Goal: Task Accomplishment & Management: Complete application form

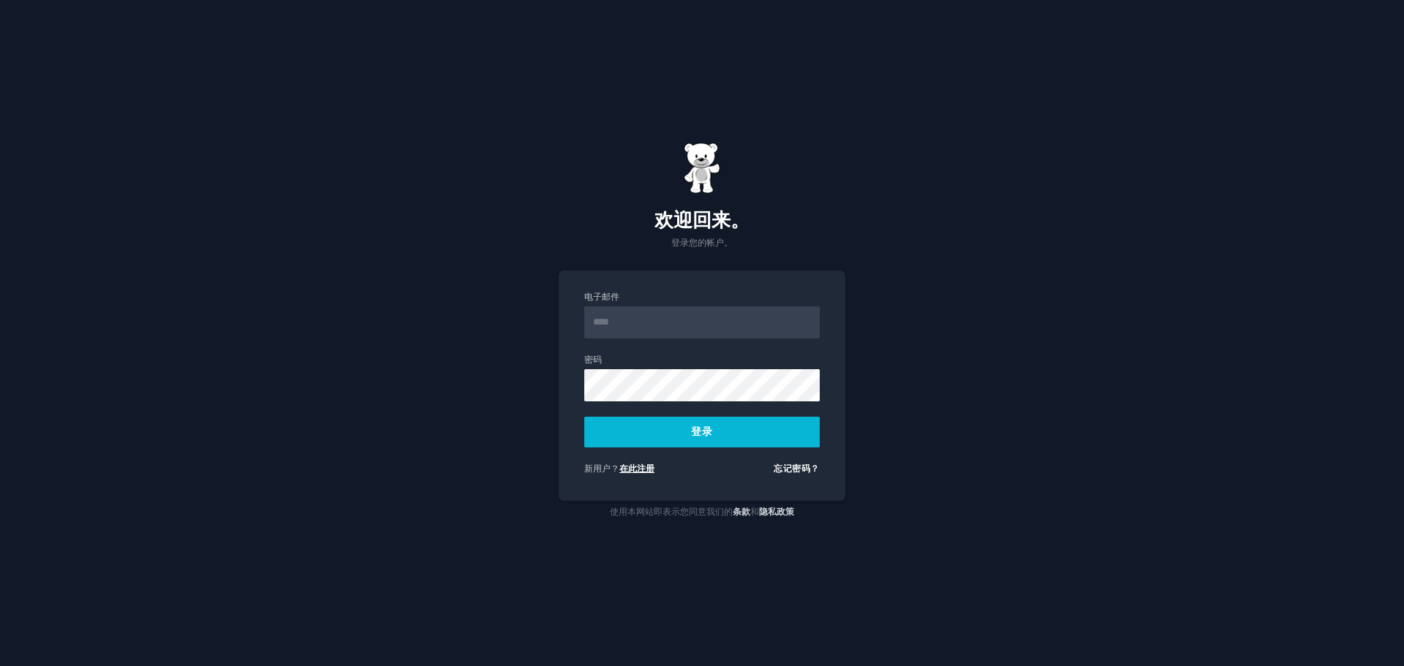
click at [636, 466] on font "在此注册" at bounding box center [636, 469] width 35 height 10
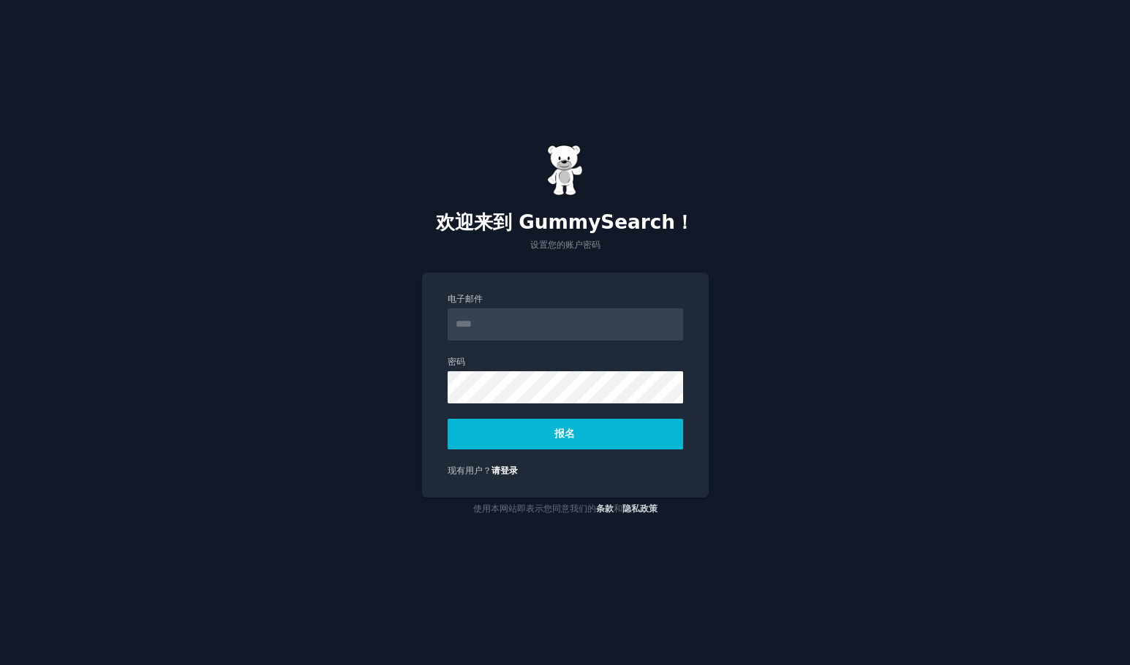
click at [496, 325] on input "电子邮件" at bounding box center [565, 325] width 235 height 32
type input "*"
type input "**********"
click at [514, 422] on button "报名" at bounding box center [565, 434] width 235 height 31
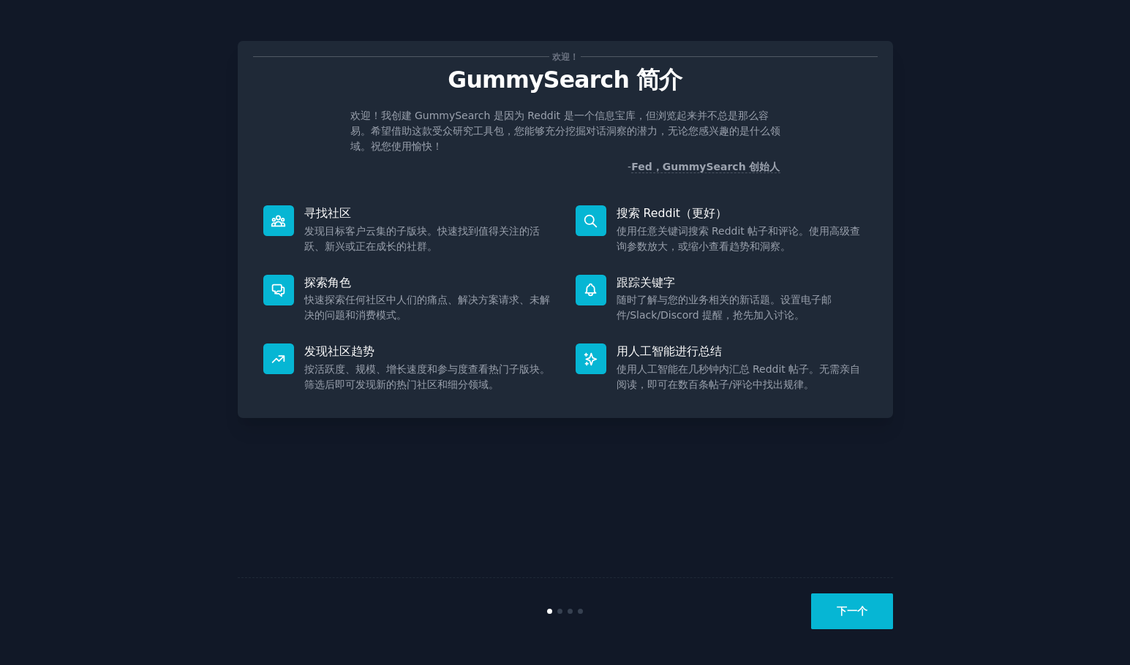
click at [681, 202] on div "搜索 Reddit（更好） 使用任意关键词搜索 Reddit 帖子和评论。使用高级查询参数放大，或缩小查看趋势和洞察。" at bounding box center [721, 229] width 312 height 69
click at [675, 215] on font "搜索 Reddit（更好）" at bounding box center [671, 213] width 110 height 14
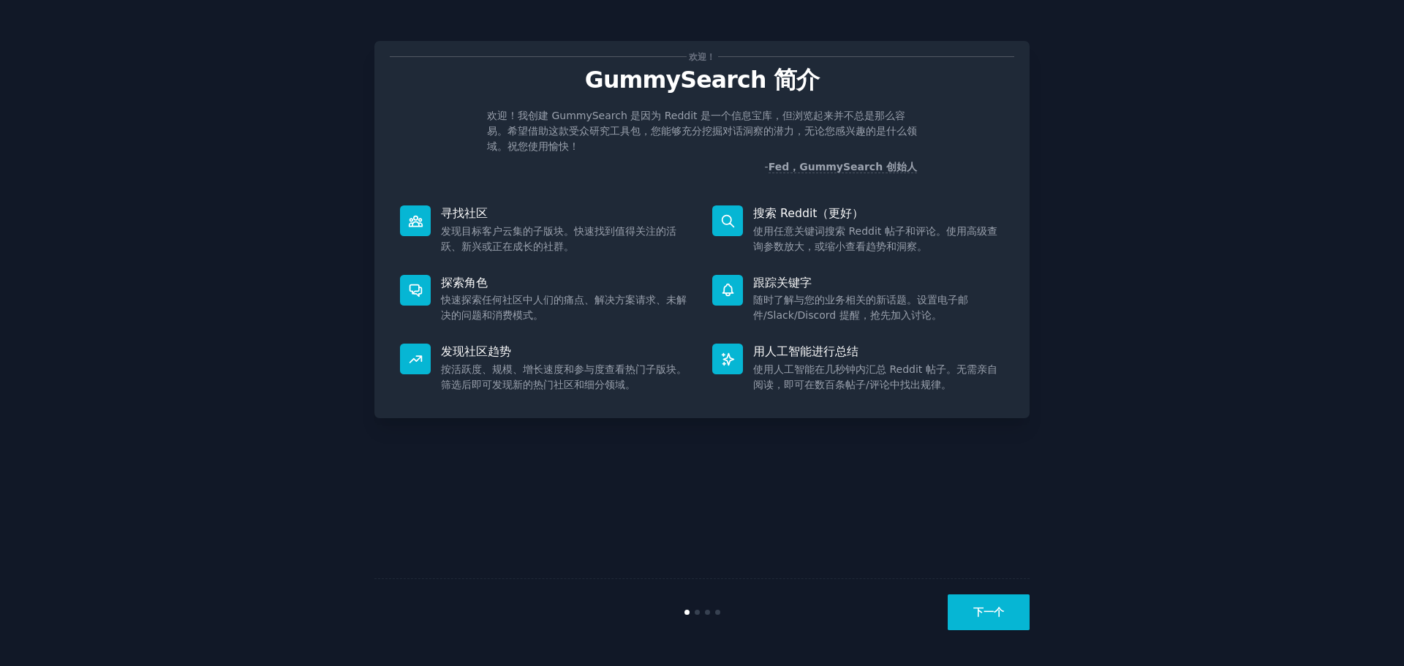
click at [992, 603] on button "下一个" at bounding box center [989, 612] width 82 height 36
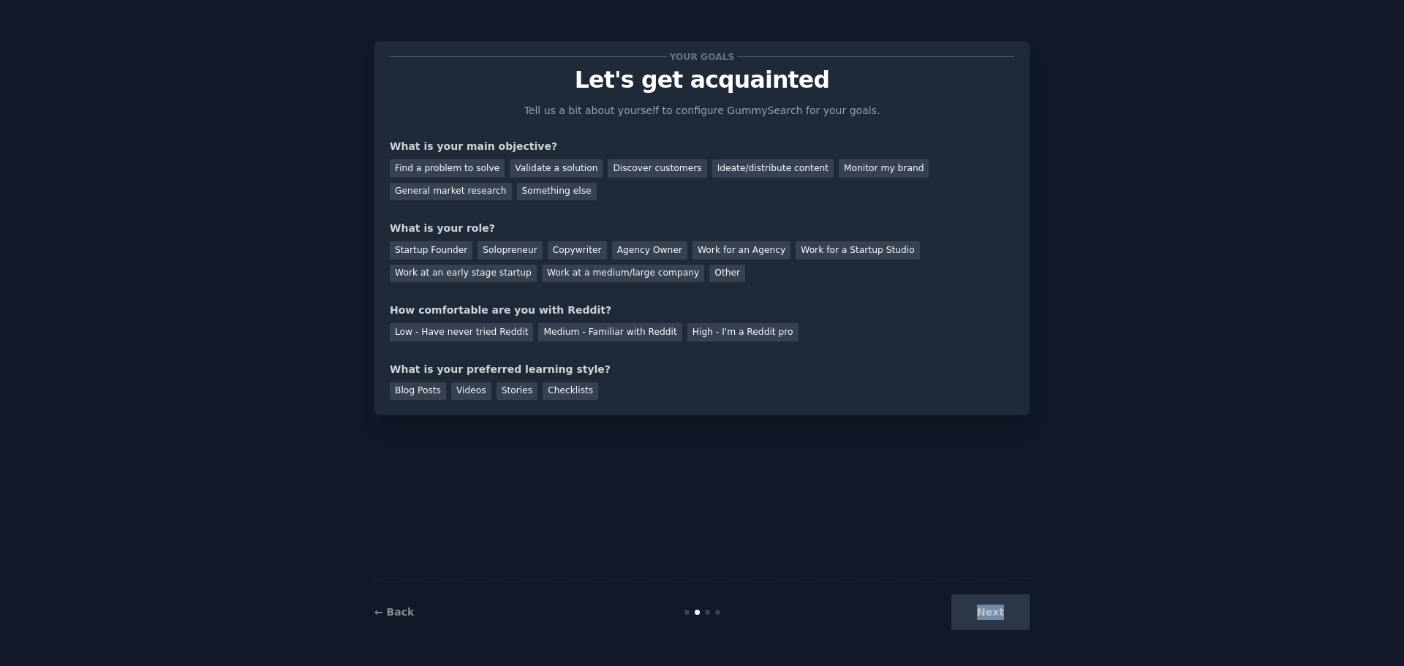
click at [992, 603] on div "Next" at bounding box center [920, 612] width 219 height 36
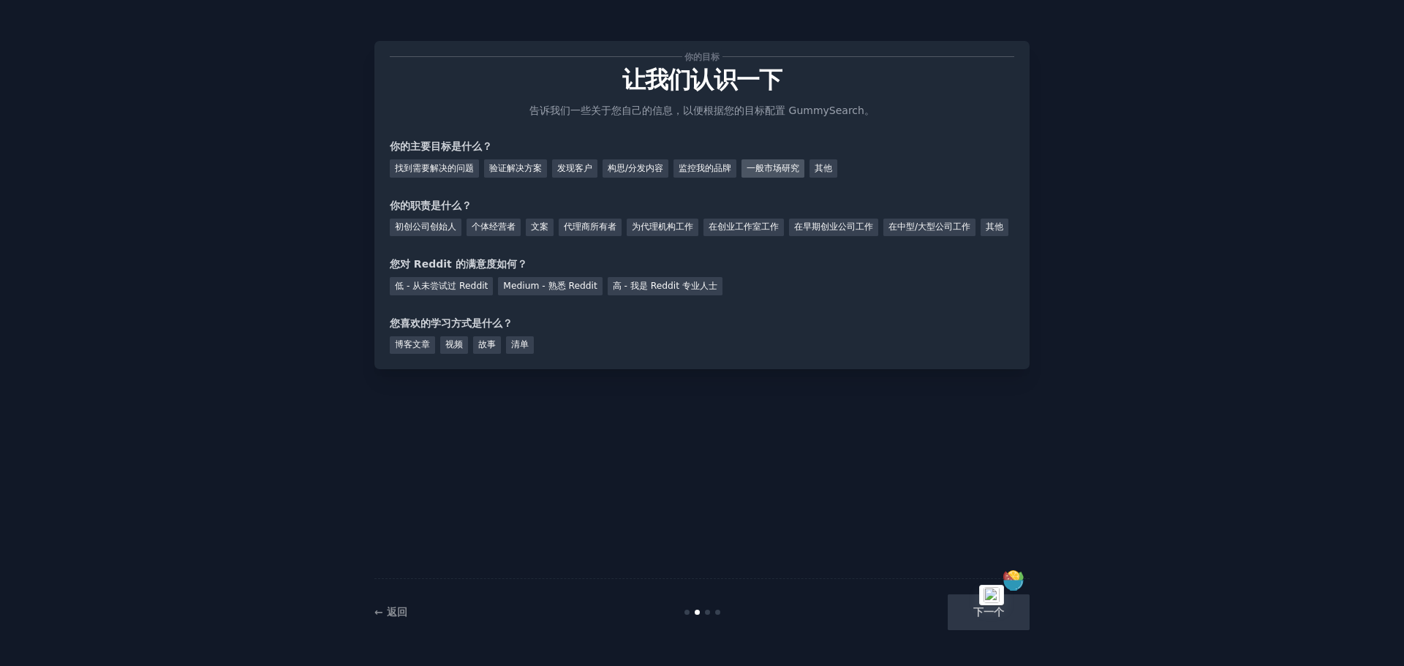
click at [770, 167] on font "一般市场研究" at bounding box center [773, 168] width 53 height 10
click at [712, 161] on div "监控我的品牌" at bounding box center [704, 168] width 63 height 18
click at [787, 163] on font "一般市场研究" at bounding box center [773, 168] width 53 height 10
click at [828, 225] on font "在早期创业公司工作" at bounding box center [833, 227] width 79 height 10
click at [484, 291] on font "低 - 从未尝试过 Reddit" at bounding box center [441, 286] width 93 height 10
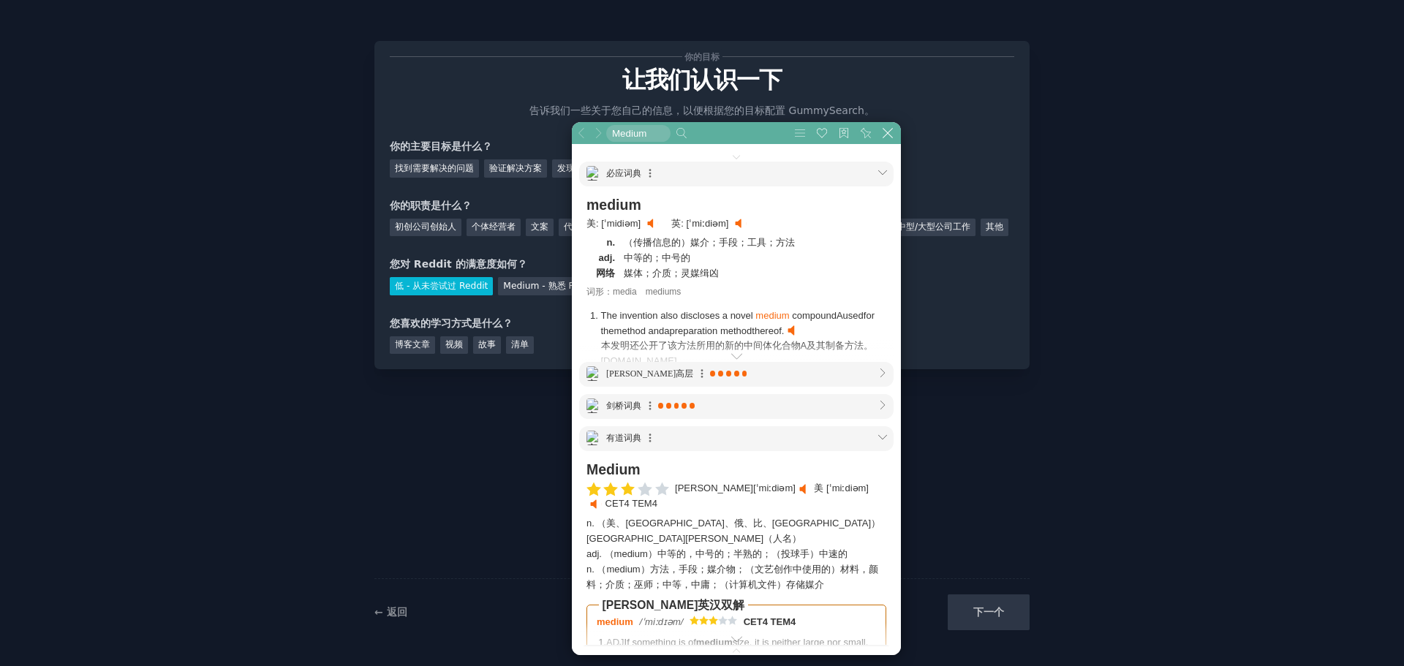
click at [268, 378] on div "你的目标 让我们认识一下 告诉我们一些关于您自己的信息，以便根据您的目标配置 GummySearch。 你的主要目标是什么？ 找到需要解决的问题 验证解决方案…" at bounding box center [701, 332] width 1363 height 625
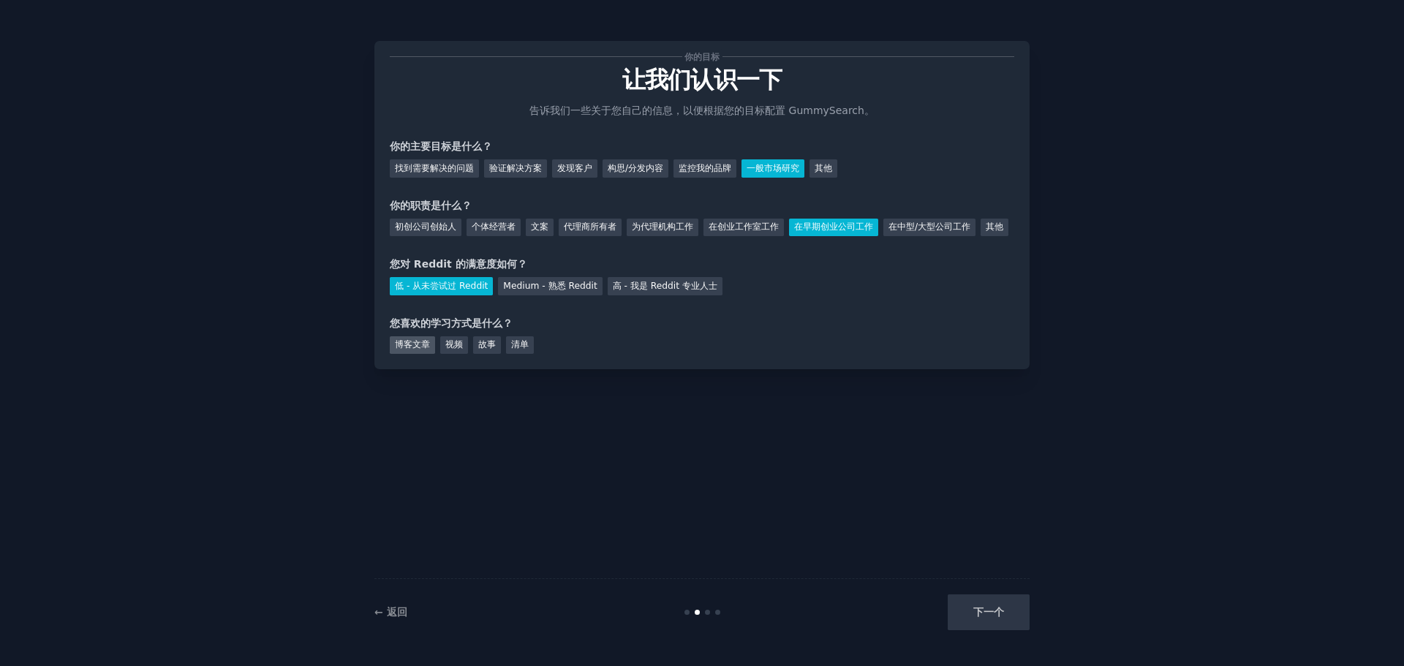
click at [406, 350] on font "博客文章" at bounding box center [412, 344] width 35 height 10
drag, startPoint x: 532, startPoint y: 368, endPoint x: 510, endPoint y: 368, distance: 21.9
click at [529, 355] on div "清单" at bounding box center [520, 345] width 28 height 18
click at [428, 350] on font "博客文章" at bounding box center [412, 344] width 35 height 10
click at [1004, 619] on button "下一个" at bounding box center [989, 612] width 82 height 36
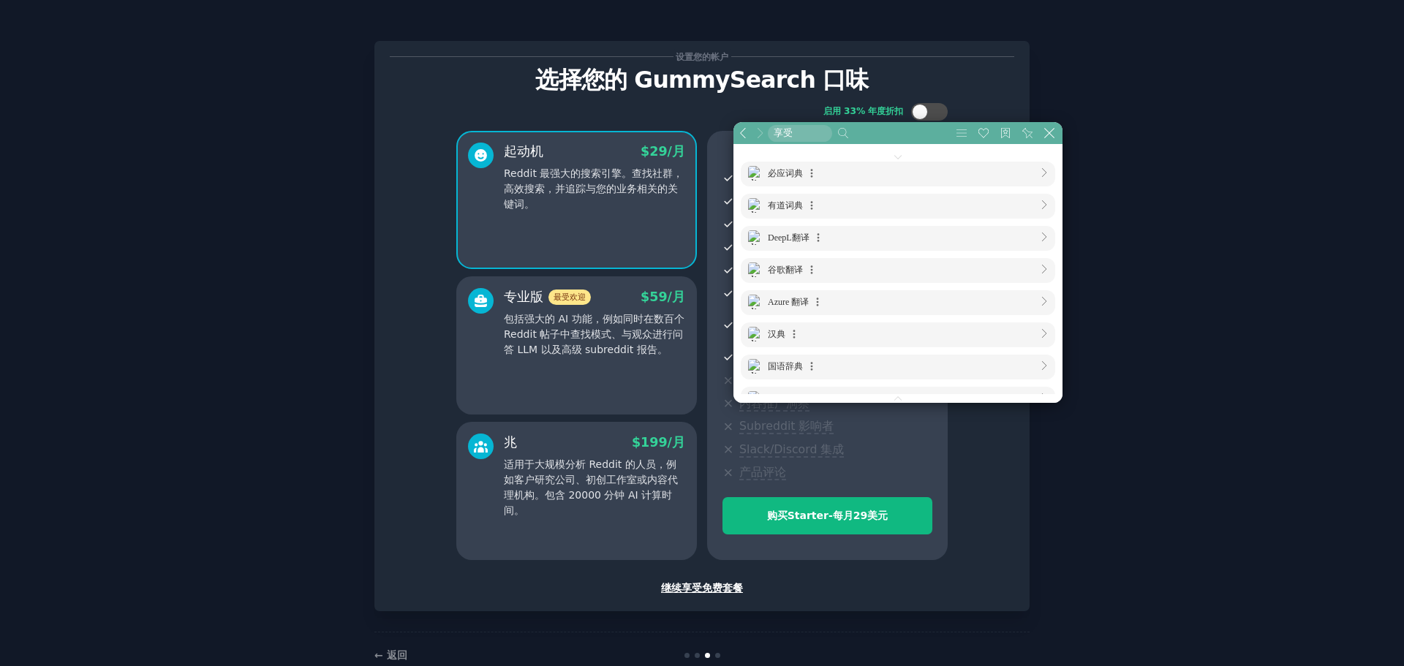
scroll to position [731, 731]
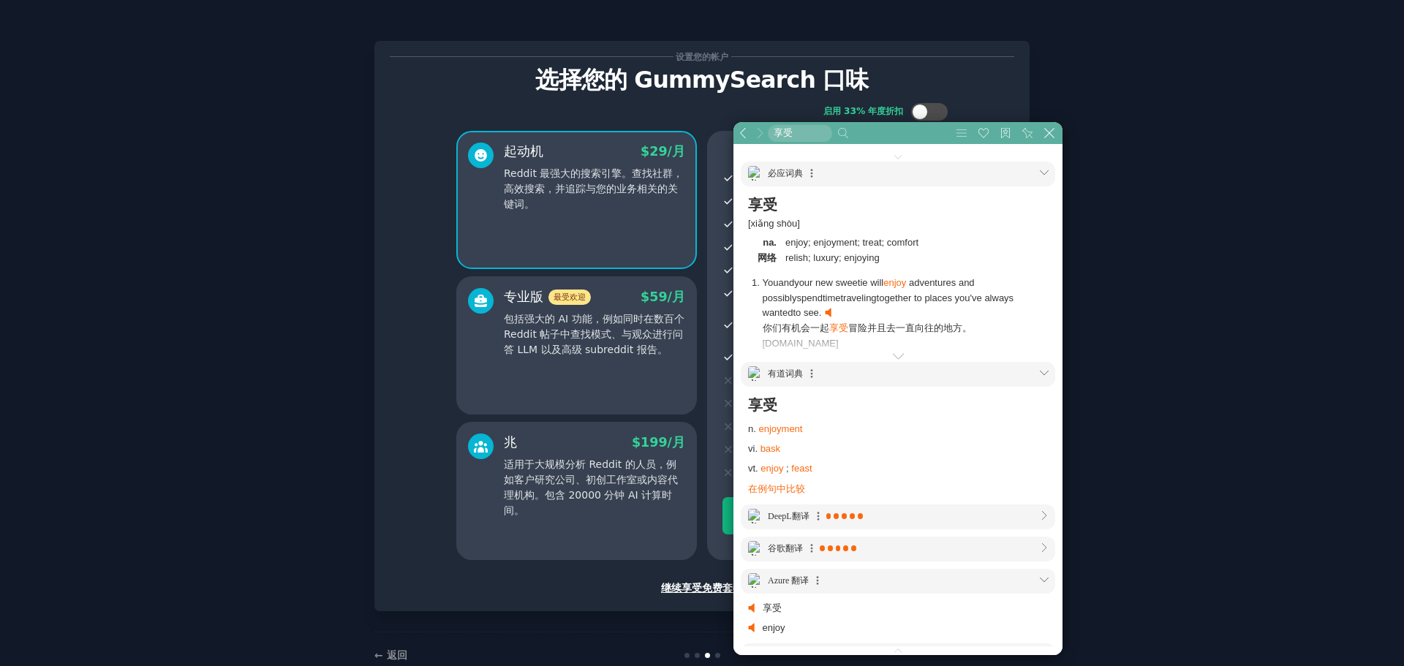
click at [693, 589] on font "继续享受免费套餐" at bounding box center [702, 588] width 82 height 12
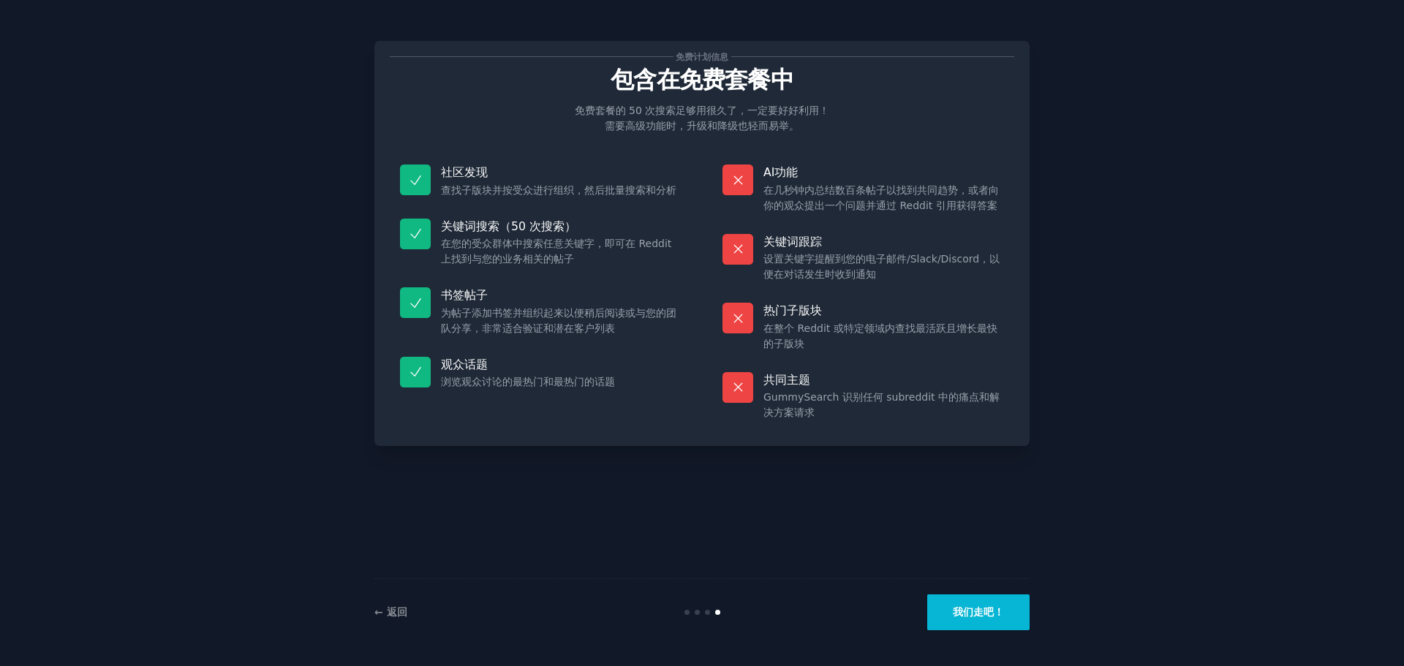
click at [981, 610] on font "我们走吧！" at bounding box center [978, 612] width 51 height 12
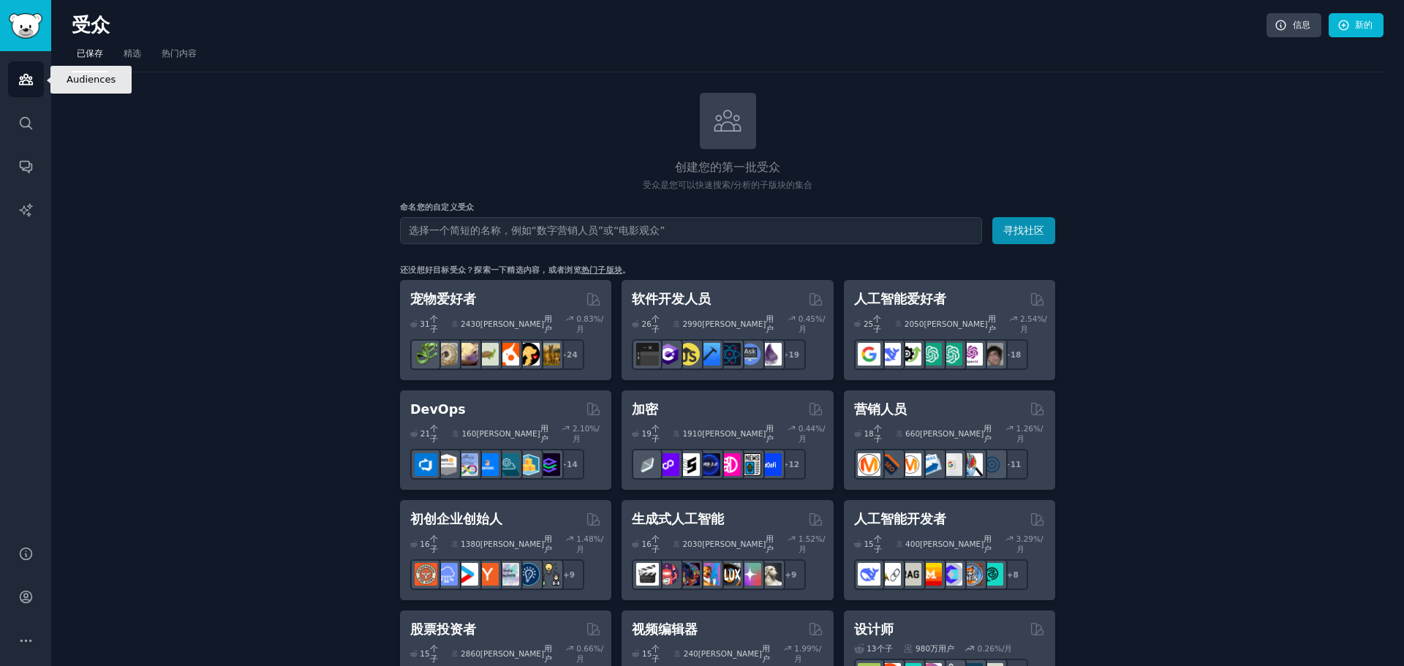
click at [26, 75] on icon "侧边栏" at bounding box center [25, 80] width 13 height 10
